Goal: Task Accomplishment & Management: Use online tool/utility

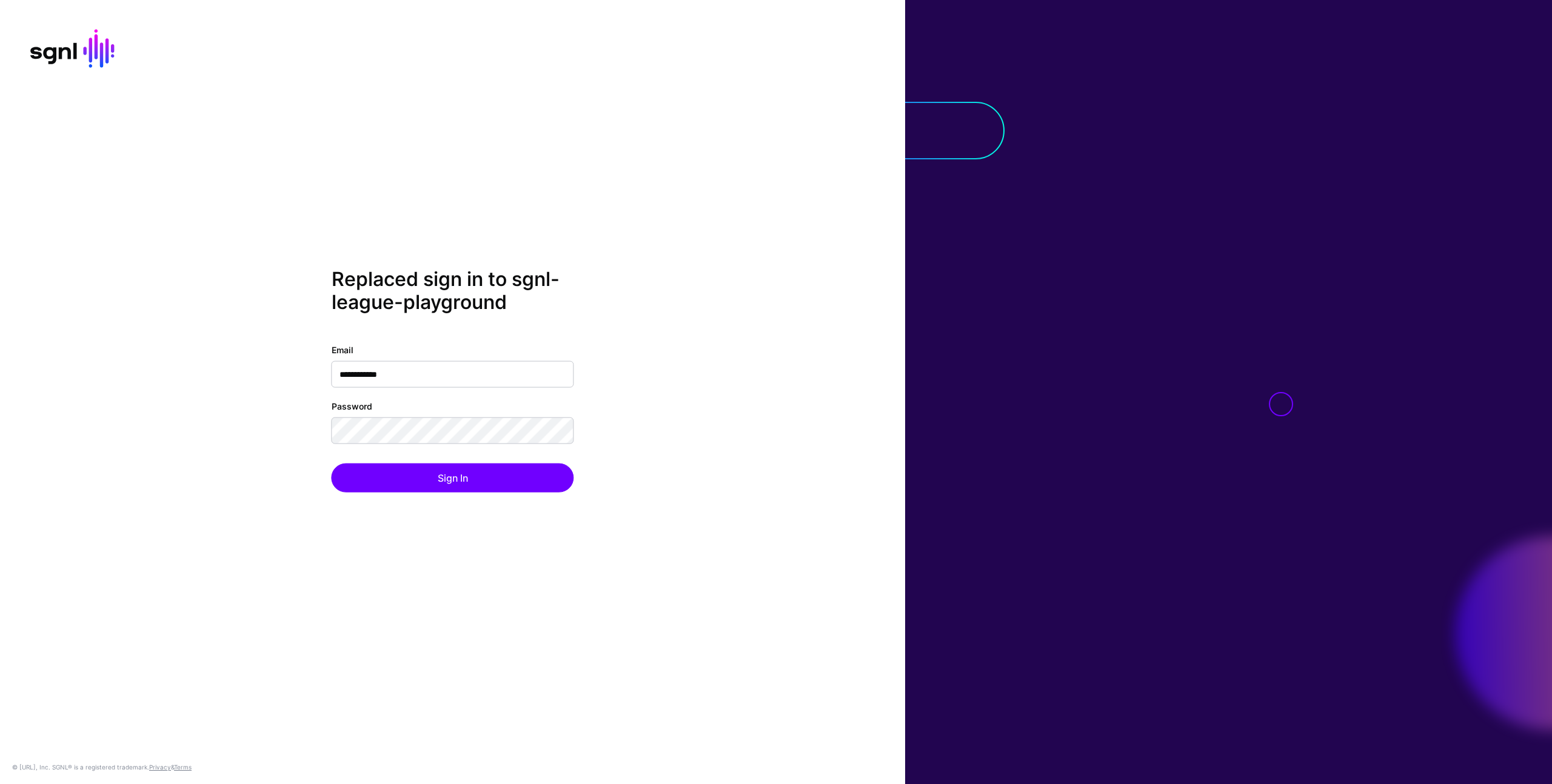
click at [1187, 407] on div at bounding box center [1229, 392] width 647 height 784
drag, startPoint x: 628, startPoint y: 446, endPoint x: 615, endPoint y: 450, distance: 13.6
click at [622, 447] on div "**********" at bounding box center [453, 392] width 905 height 249
click at [525, 473] on button "Sign In" at bounding box center [453, 477] width 242 height 29
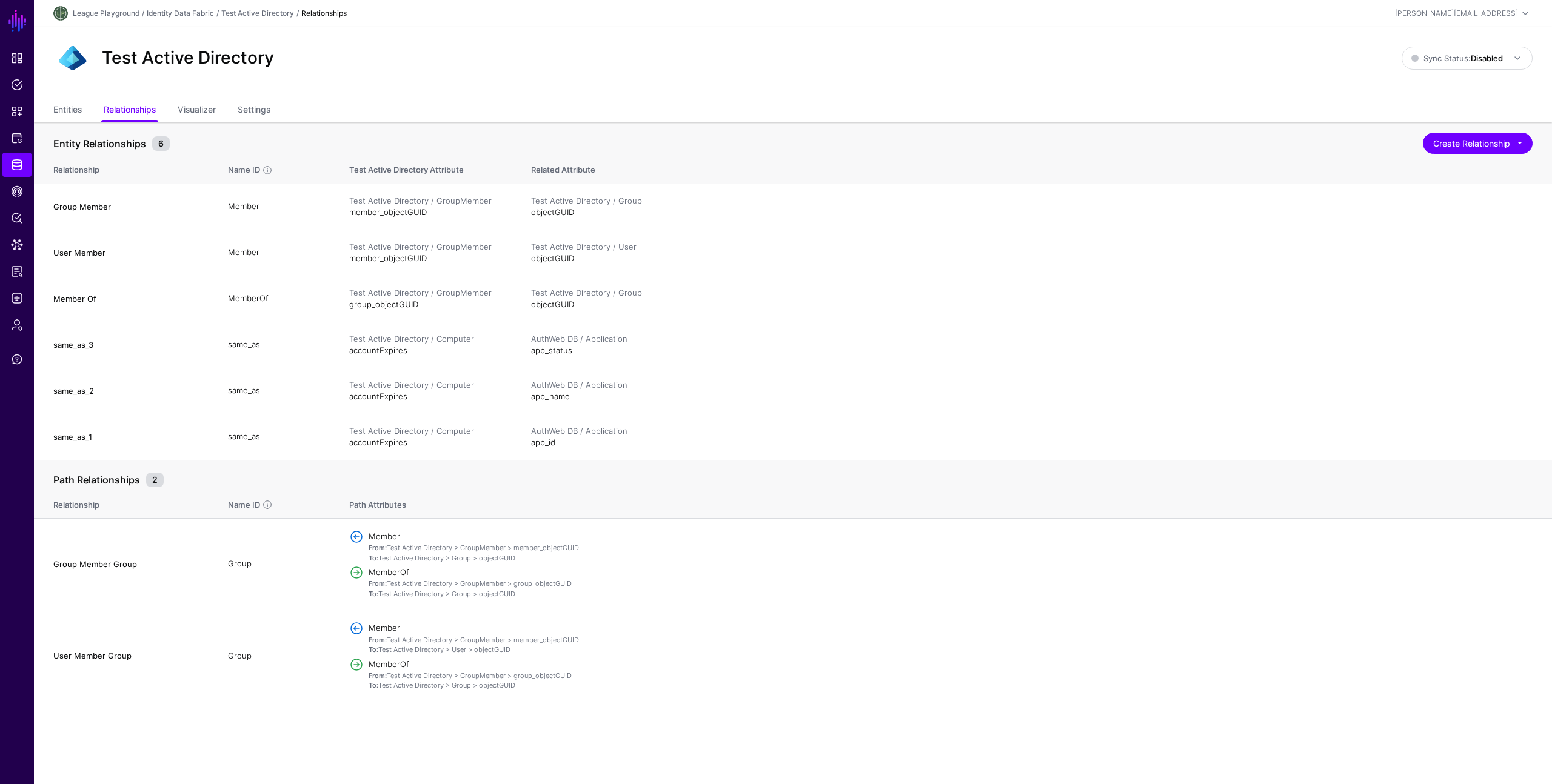
click at [874, 79] on div "Test Active Directory Sync Status: Disabled Enabled Syncing active for all conf…" at bounding box center [793, 63] width 1518 height 73
click at [12, 162] on span "Identity Data Fabric" at bounding box center [17, 165] width 12 height 12
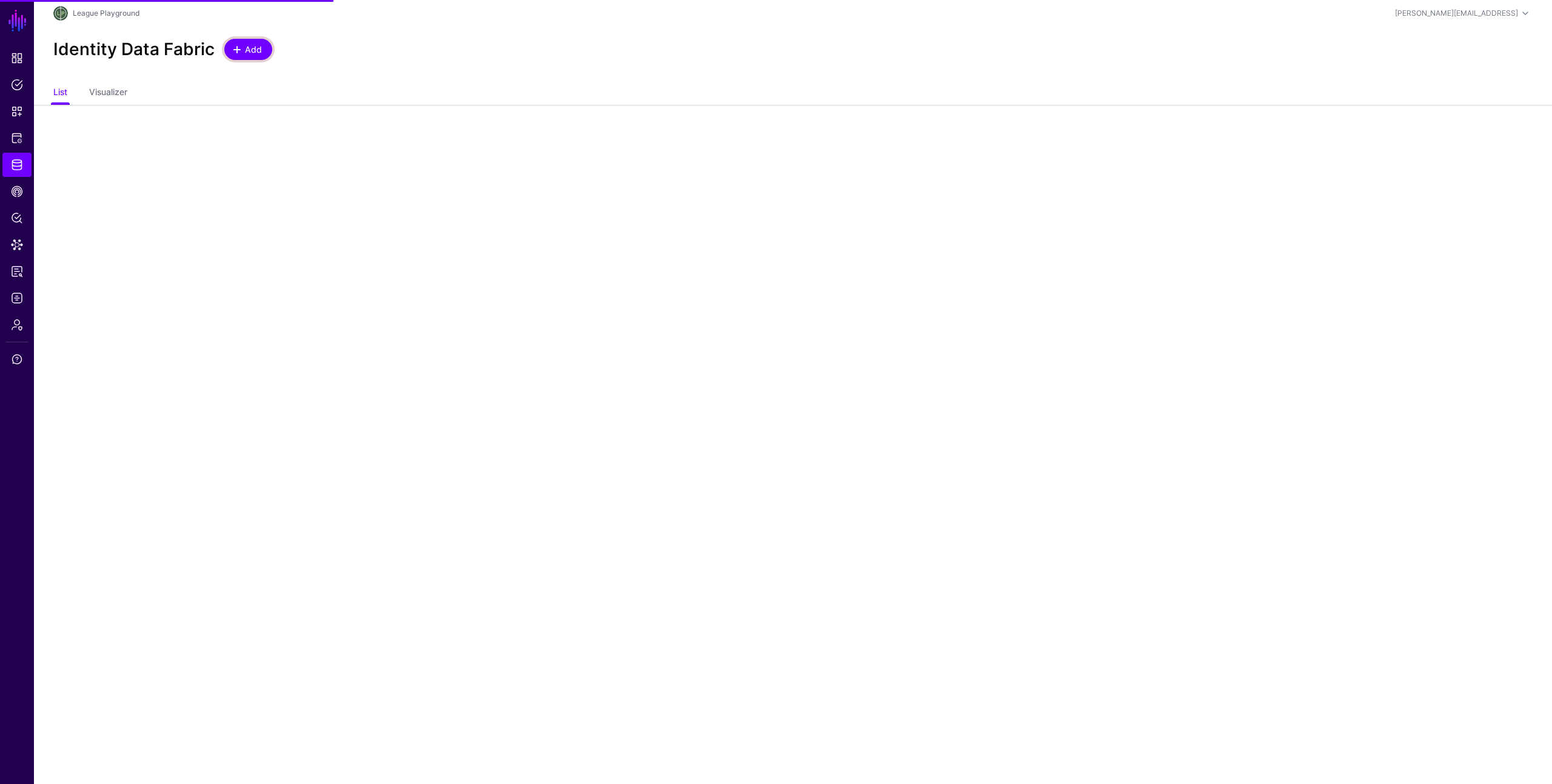
click at [244, 46] on span "Add" at bounding box center [254, 49] width 20 height 13
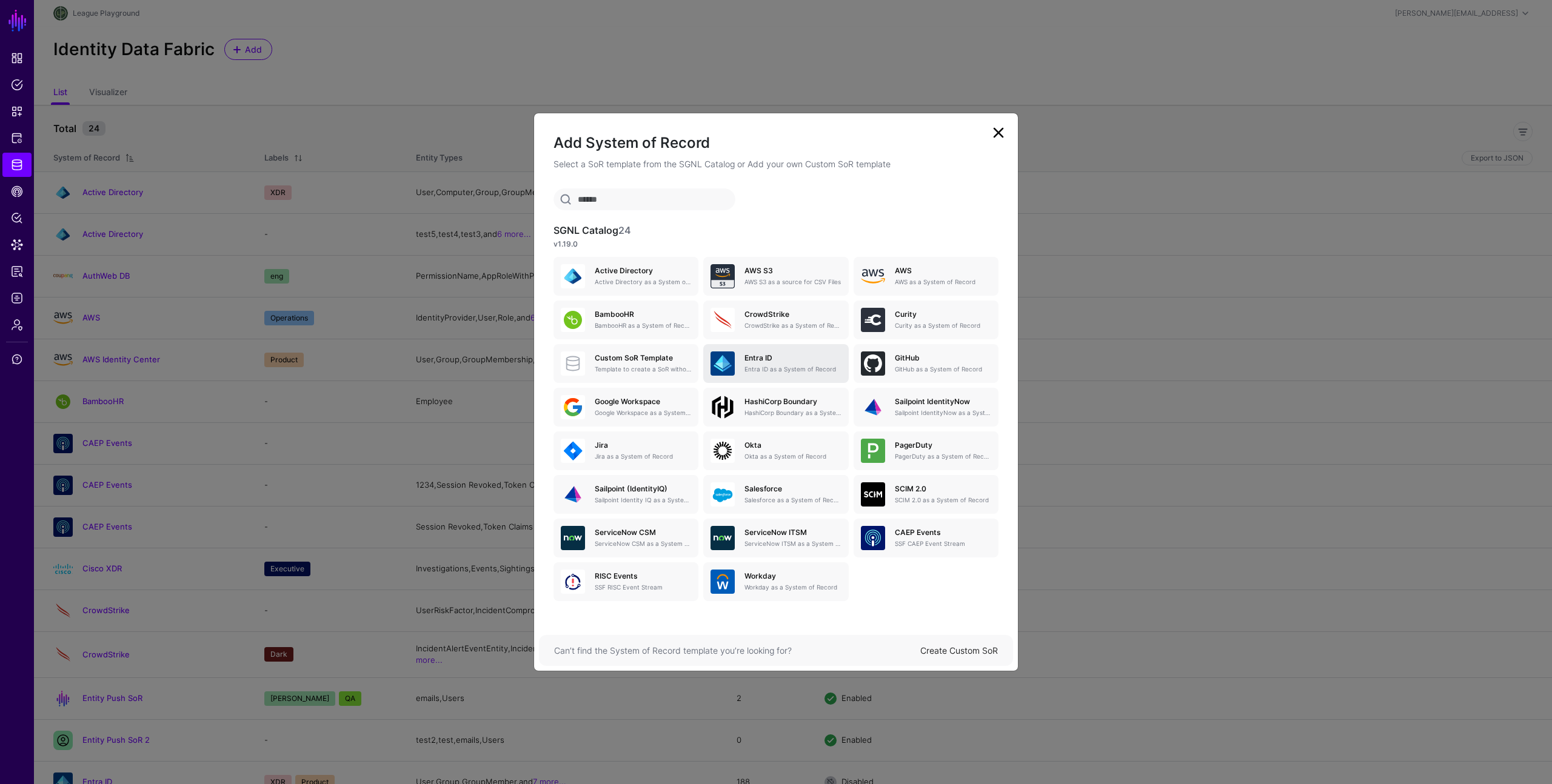
click at [779, 370] on p "Entra ID as a System of Record" at bounding box center [793, 369] width 96 height 9
